Goal: Transaction & Acquisition: Purchase product/service

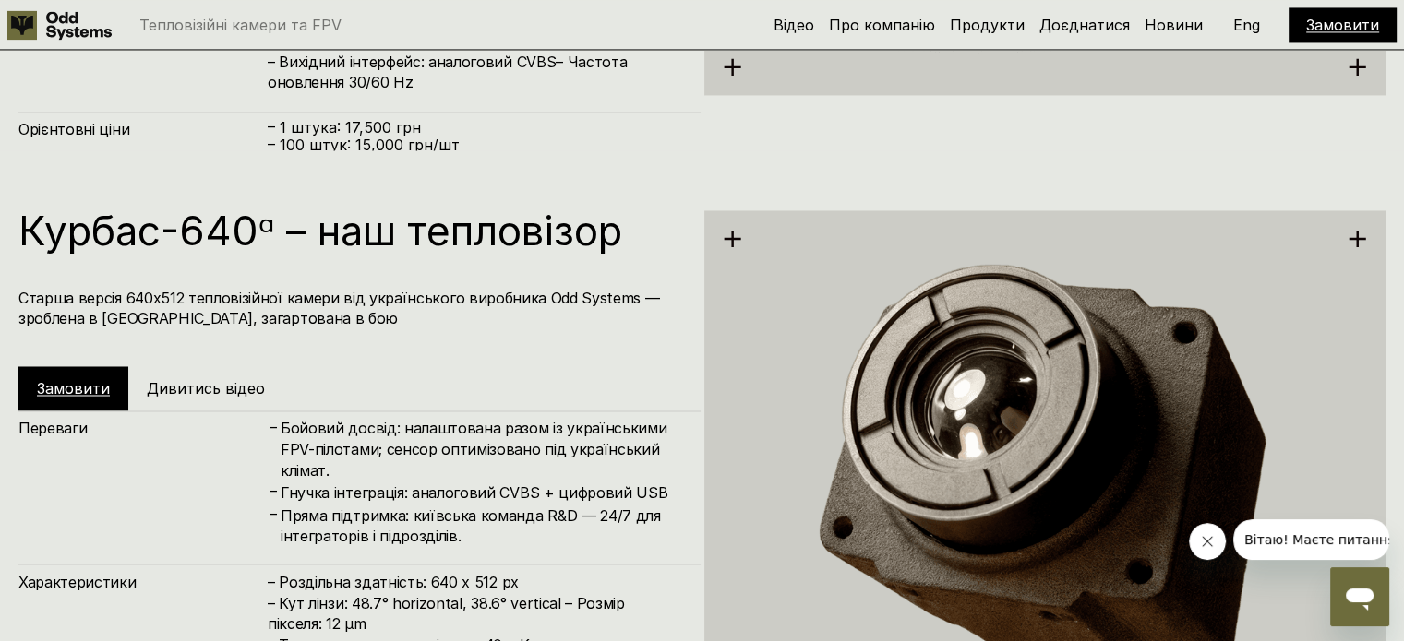
scroll to position [3046, 0]
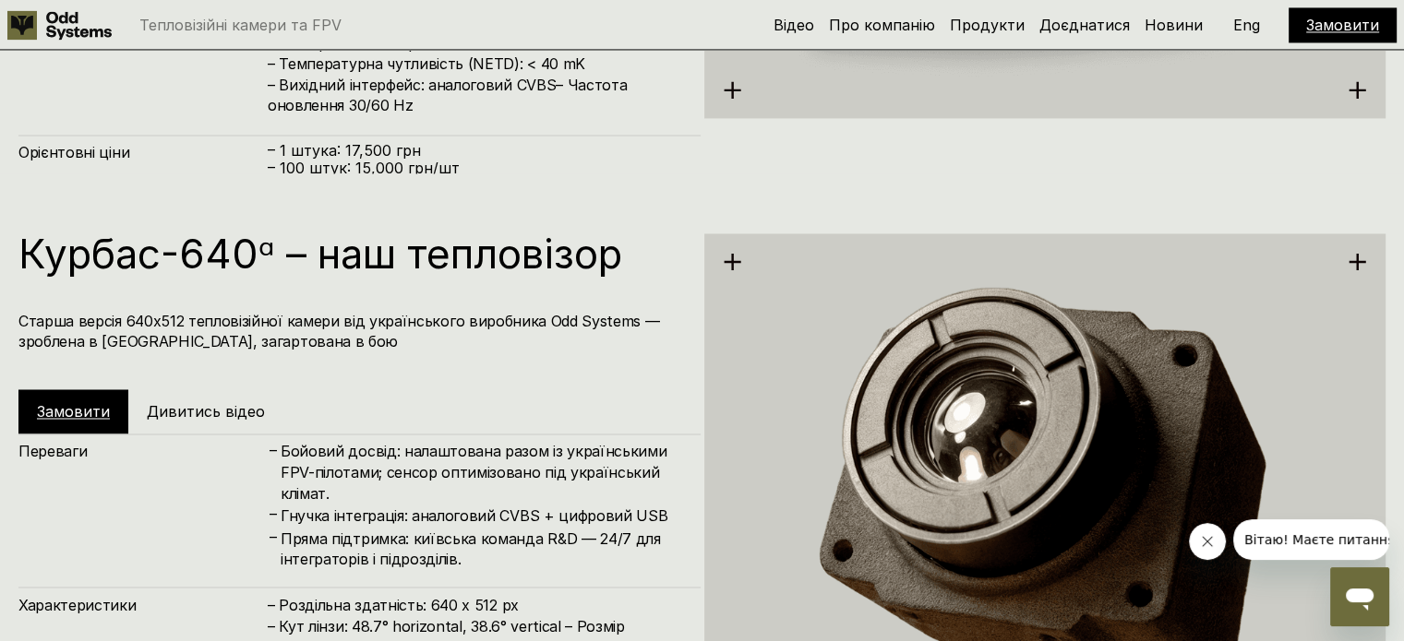
click at [97, 405] on link "Замовити" at bounding box center [73, 411] width 73 height 18
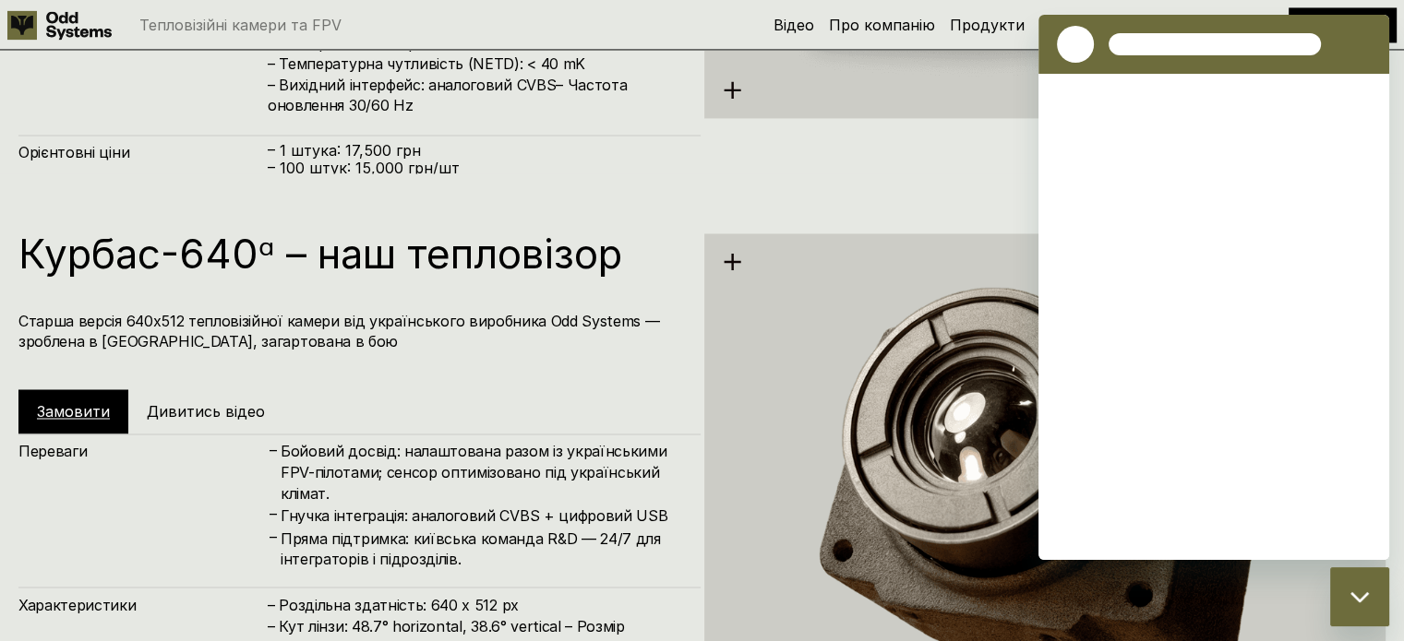
scroll to position [0, 0]
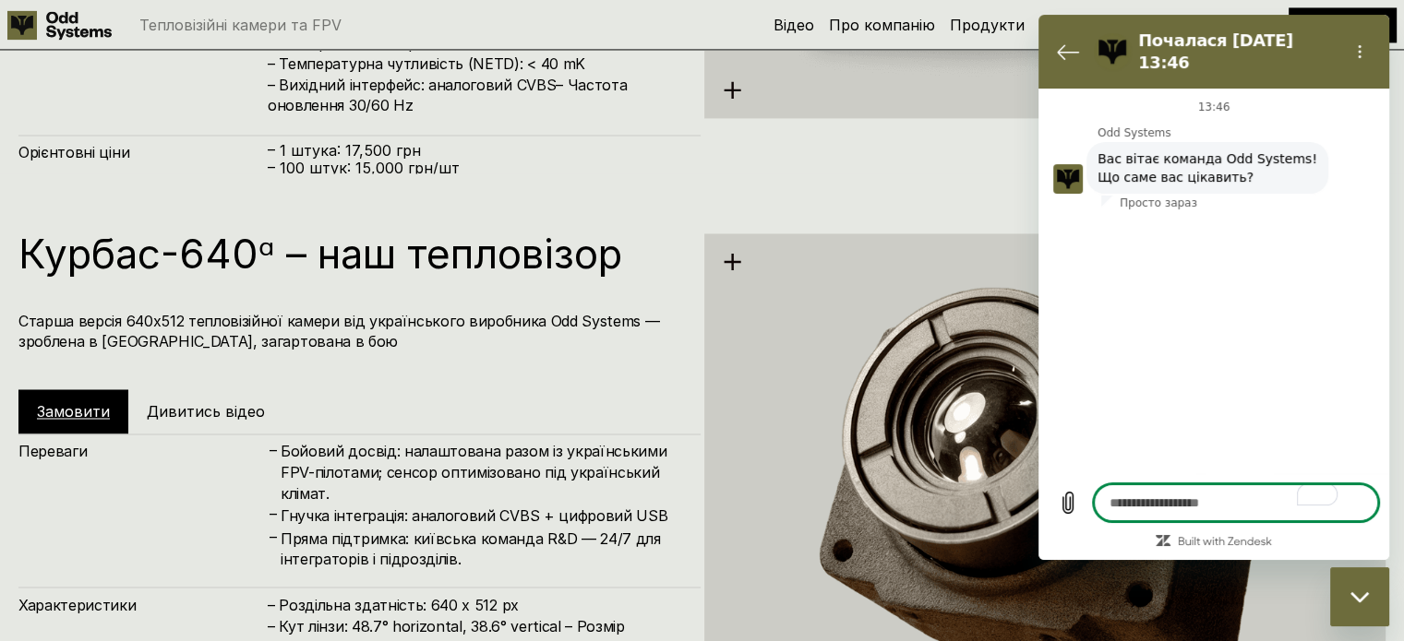
type textarea "*"
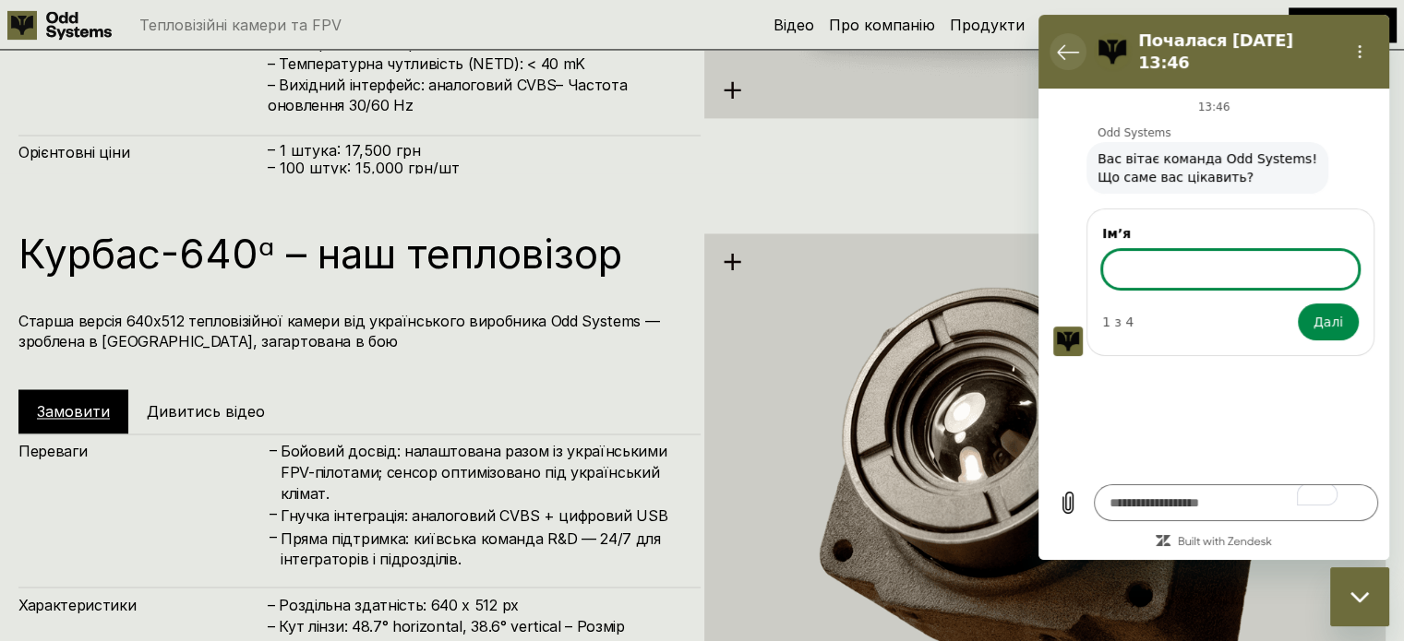
click at [1071, 49] on icon "Повернутися до списку розмов" at bounding box center [1068, 52] width 22 height 22
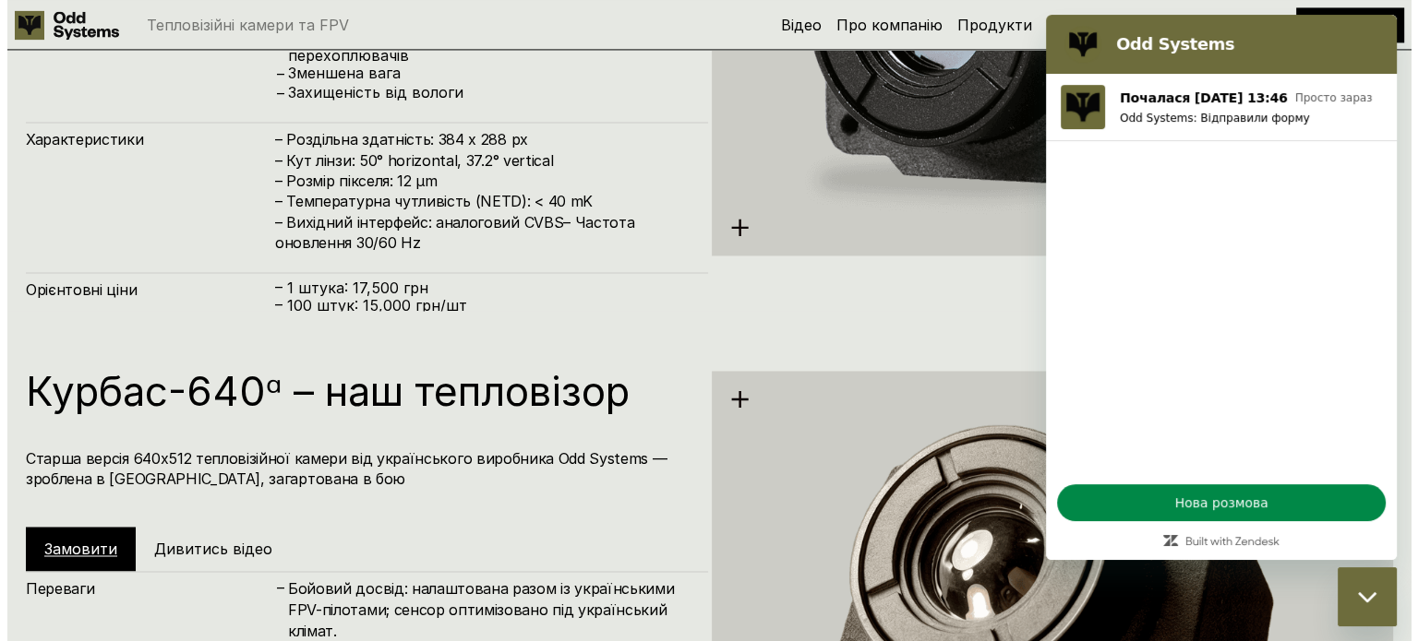
scroll to position [2677, 0]
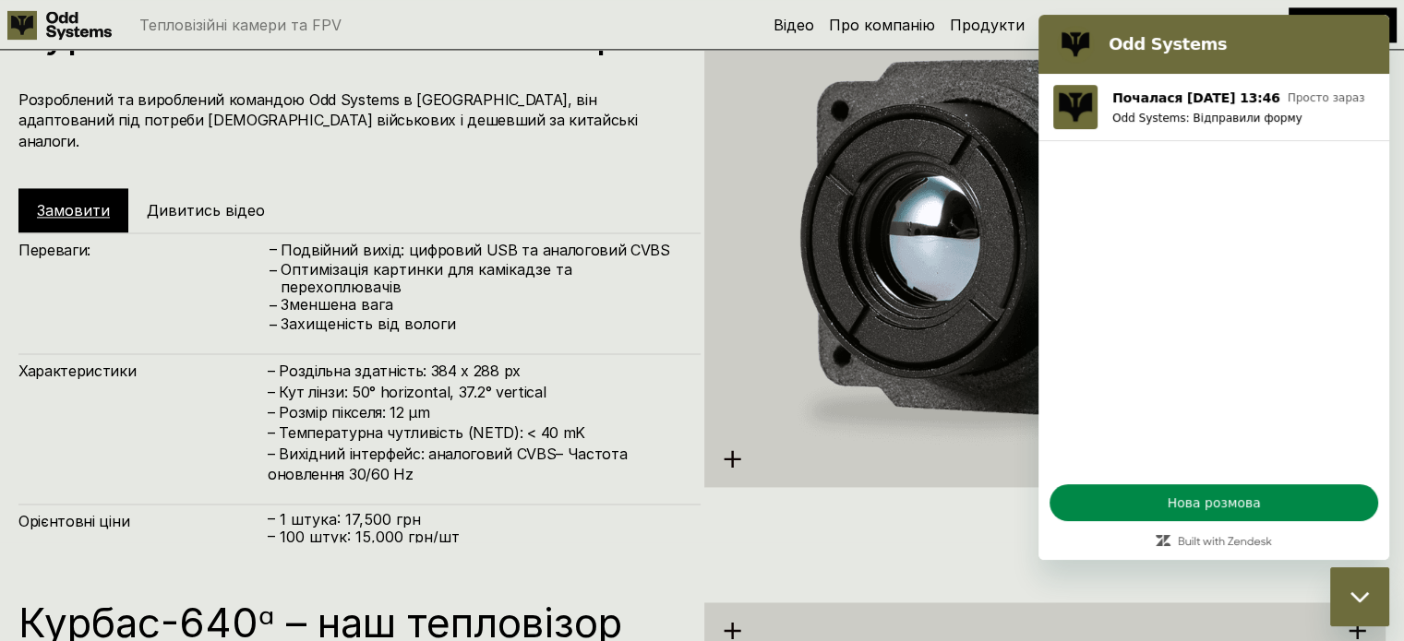
click at [257, 200] on h5 "Дивитись відео" at bounding box center [206, 210] width 118 height 20
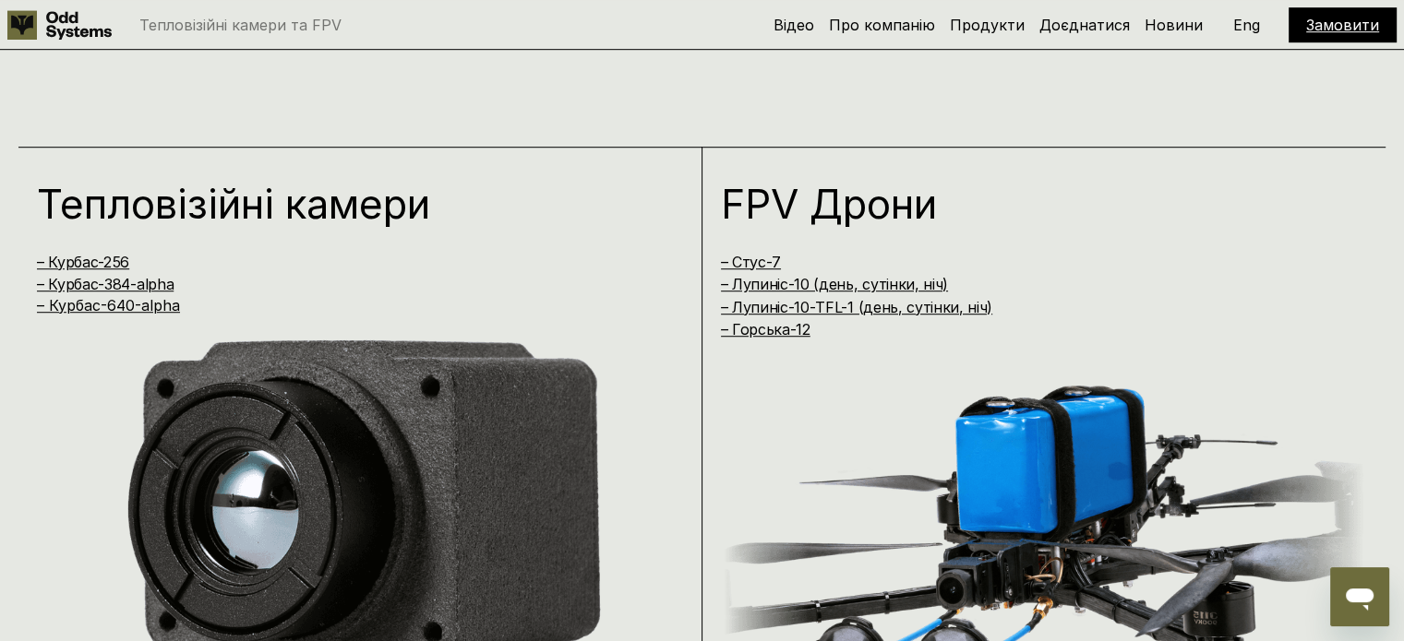
scroll to position [1385, 0]
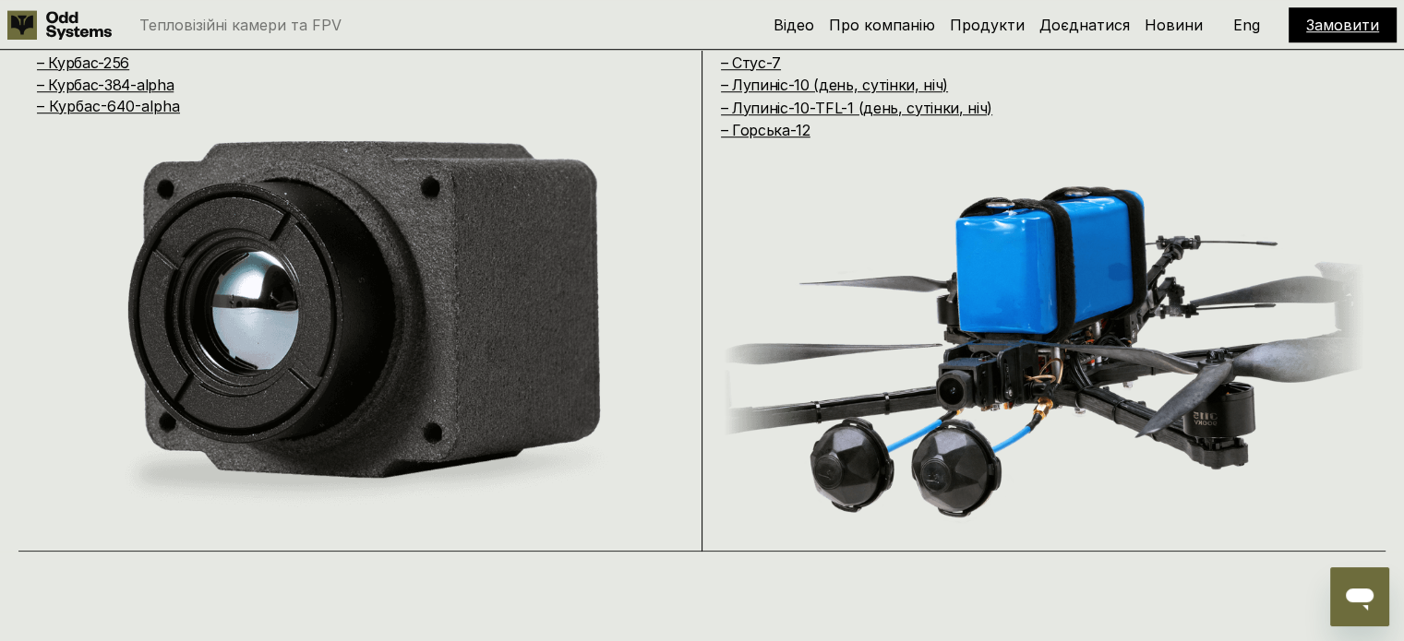
click at [241, 314] on img at bounding box center [360, 320] width 647 height 411
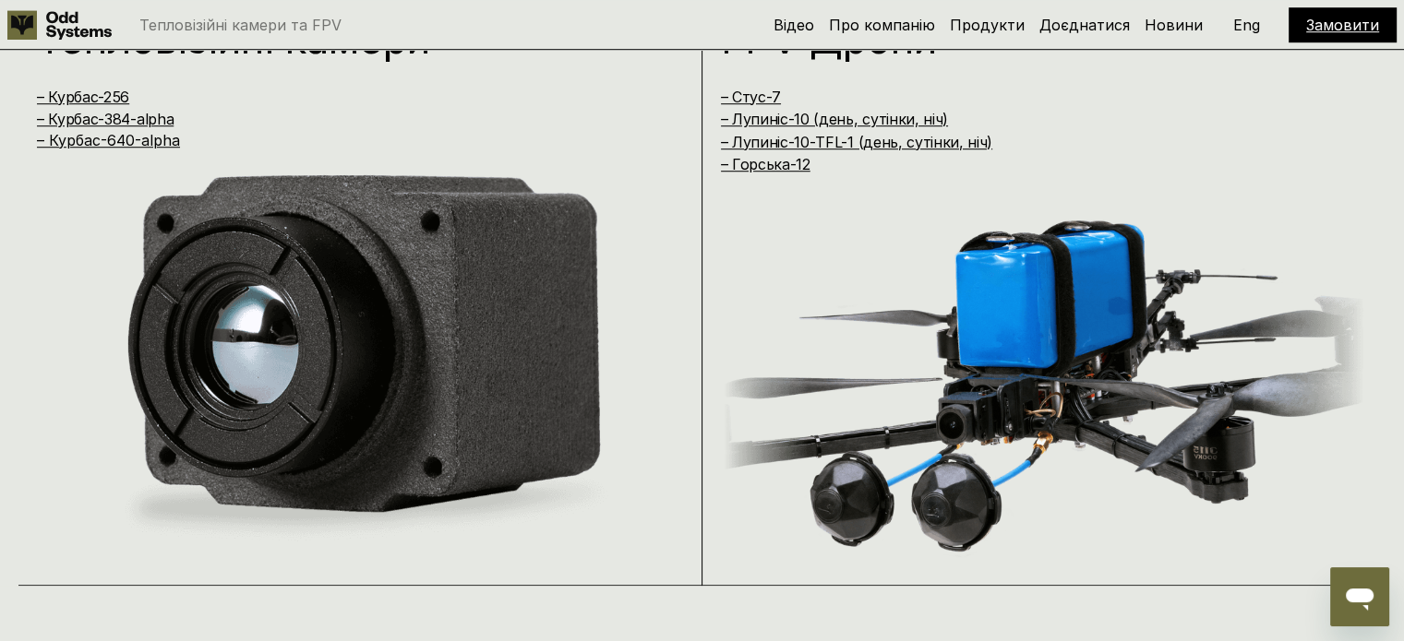
scroll to position [1292, 0]
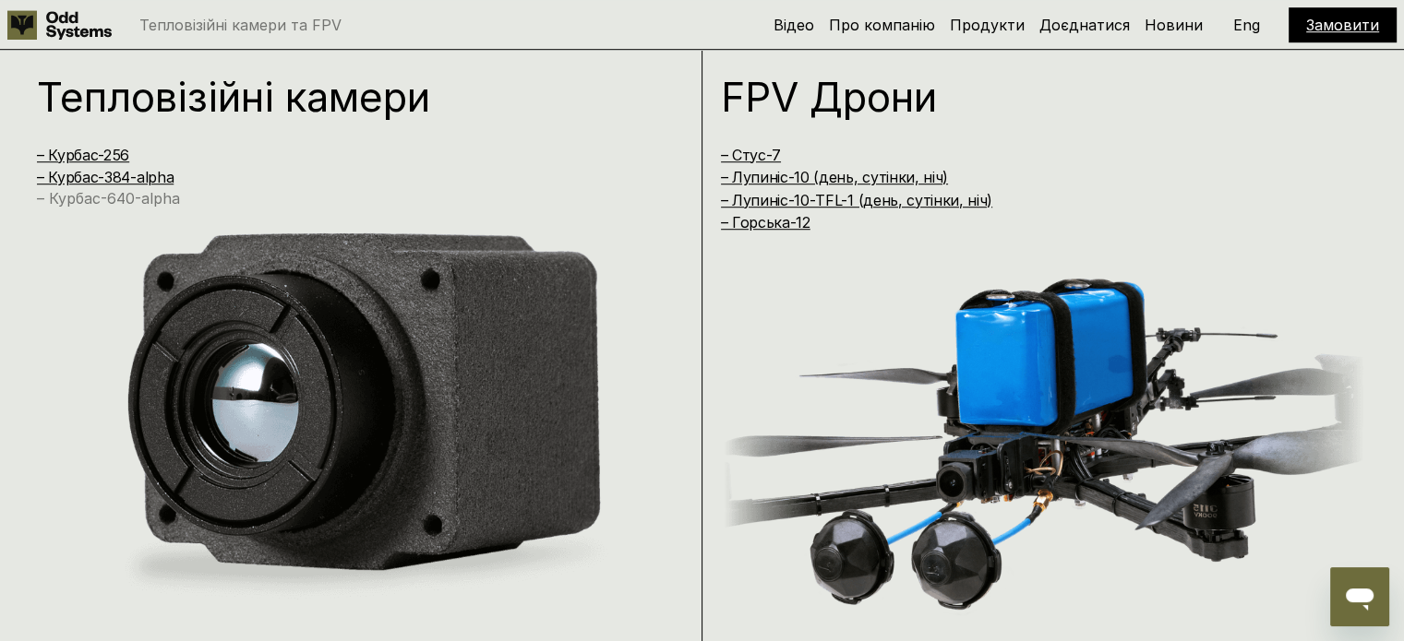
click at [157, 196] on link "– Курбас-640-alpha" at bounding box center [108, 198] width 143 height 18
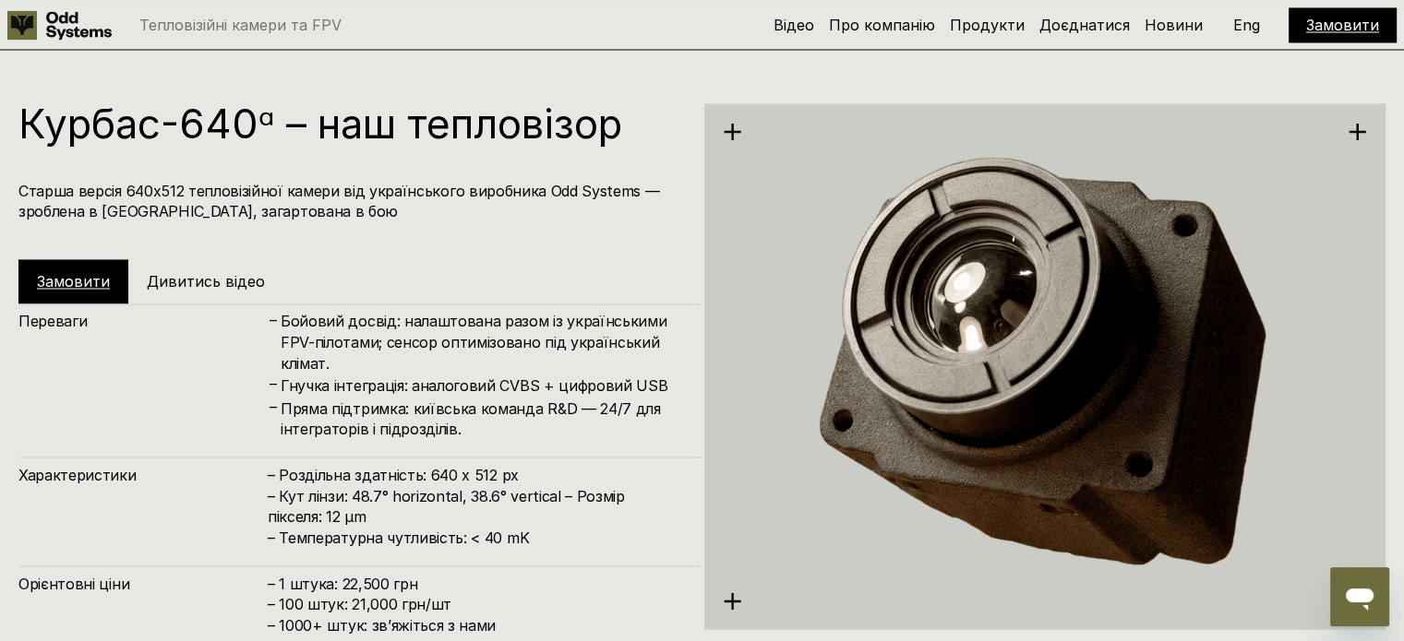
scroll to position [3219, 0]
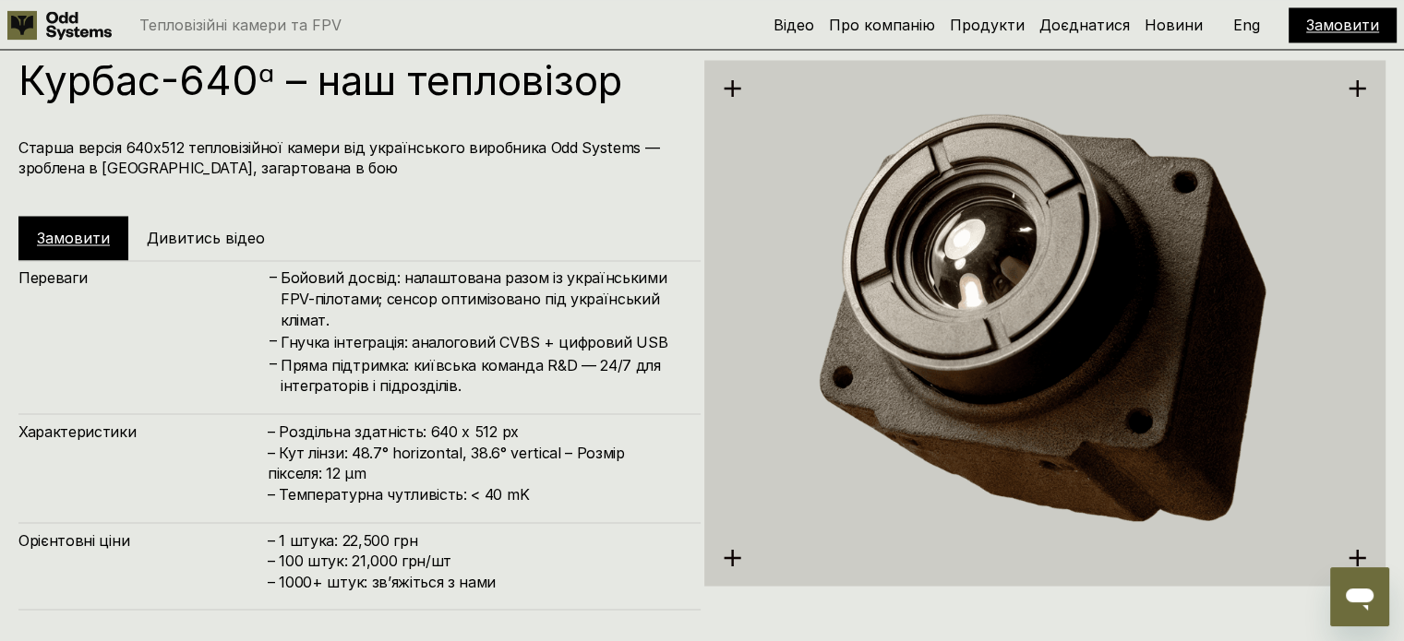
click at [210, 243] on h5 "Дивитись відео" at bounding box center [206, 238] width 118 height 20
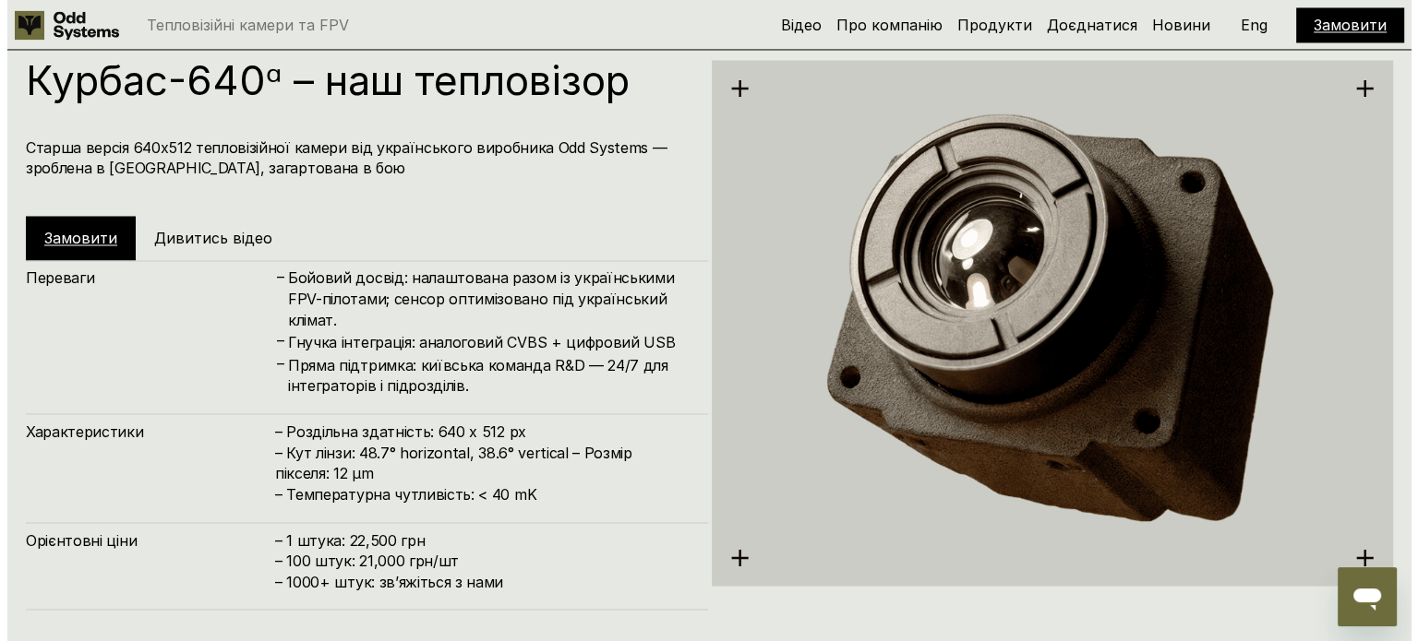
scroll to position [3204, 0]
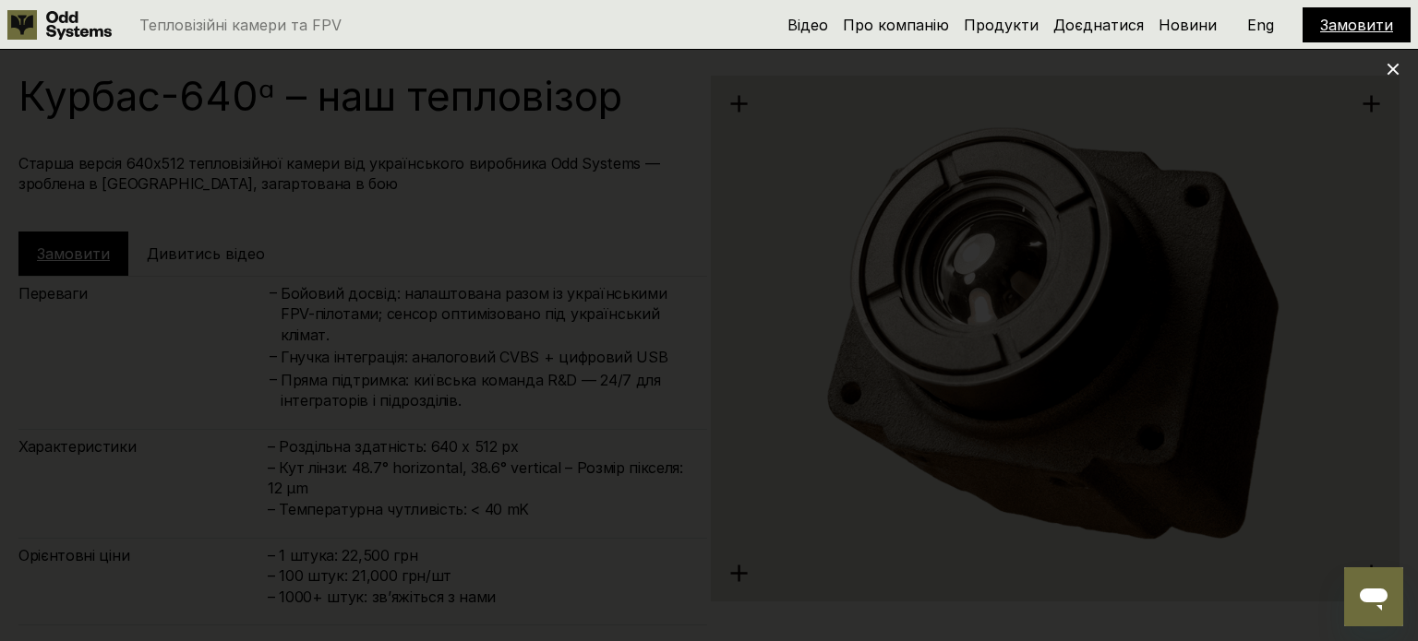
click at [88, 216] on div at bounding box center [709, 320] width 1418 height 641
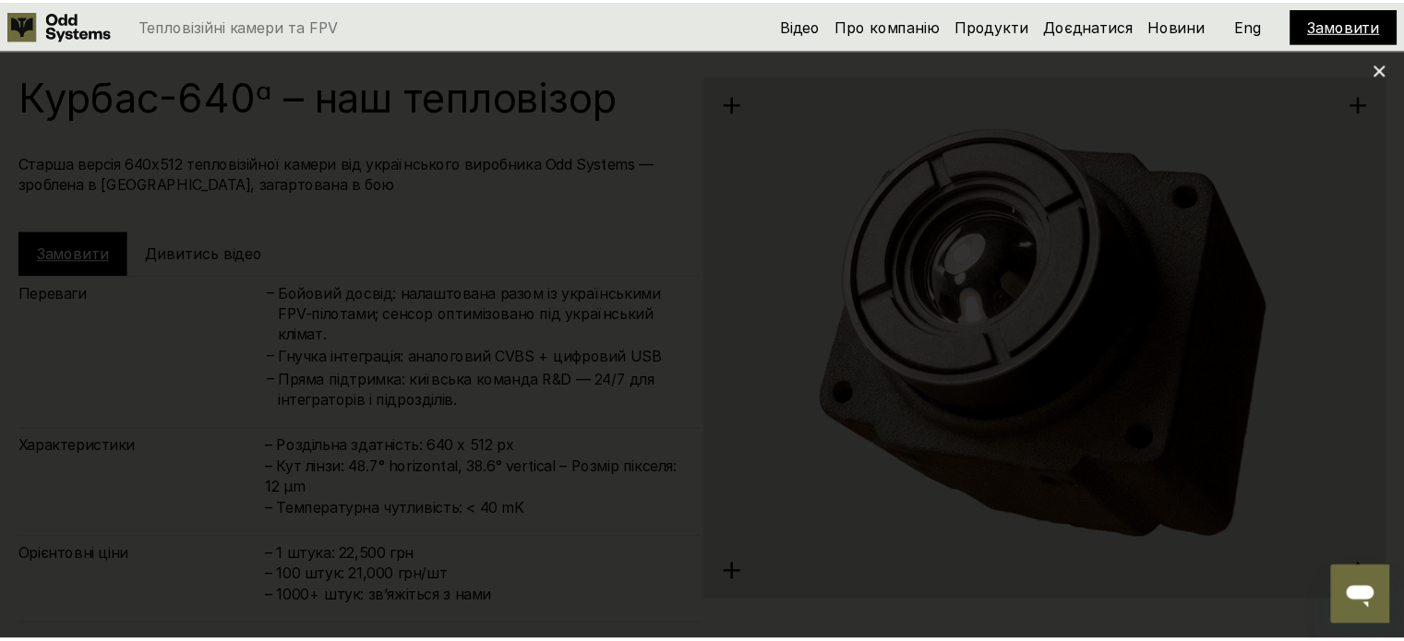
scroll to position [3219, 0]
